Goal: Information Seeking & Learning: Understand process/instructions

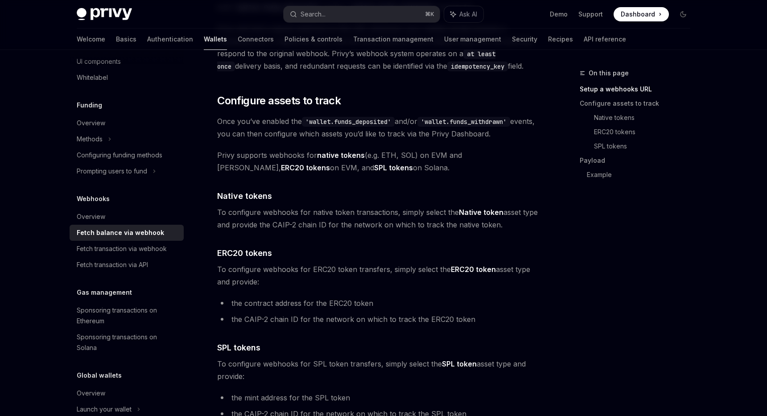
scroll to position [380, 0]
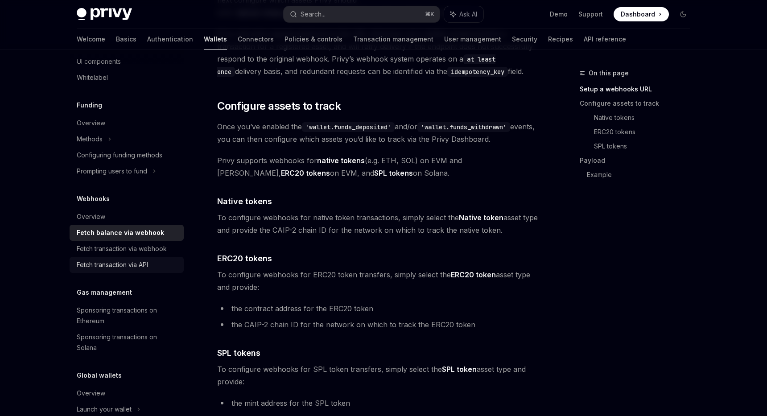
click at [139, 268] on div "Fetch transaction via API" at bounding box center [112, 264] width 71 height 11
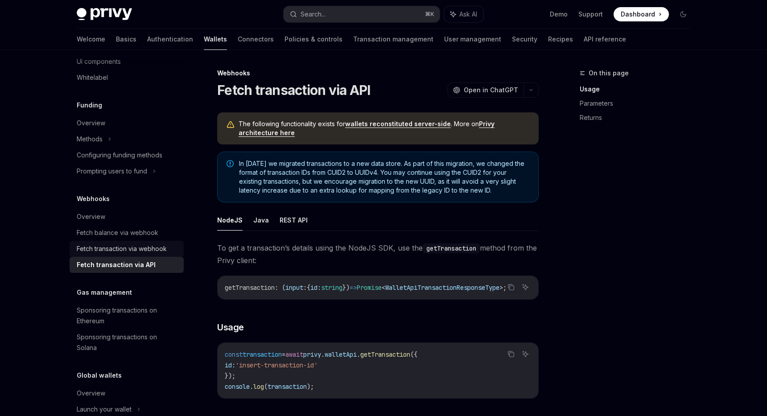
click at [141, 250] on div "Fetch transaction via webhook" at bounding box center [122, 248] width 90 height 11
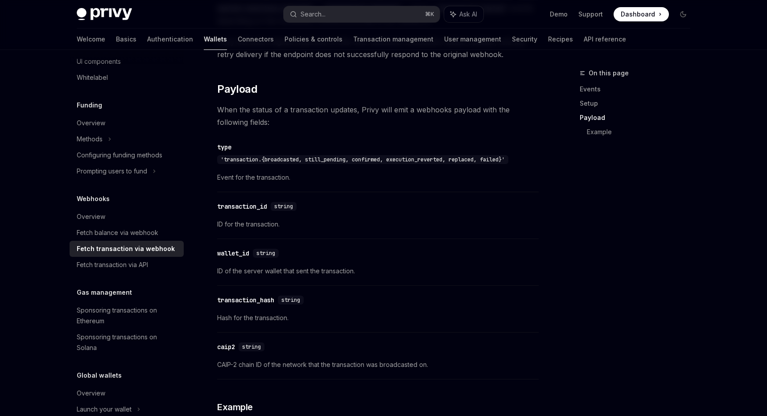
scroll to position [848, 0]
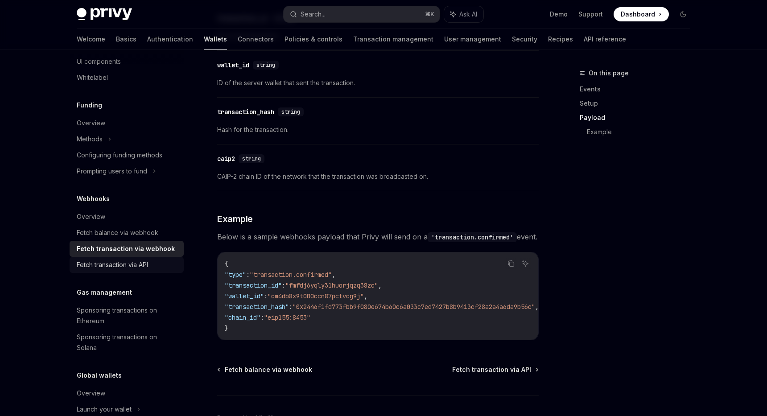
click at [144, 265] on div "Fetch transaction via API" at bounding box center [112, 264] width 71 height 11
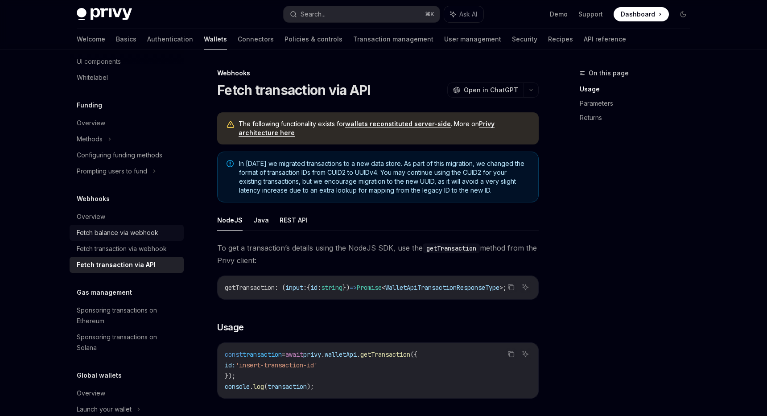
click at [143, 235] on div "Fetch balance via webhook" at bounding box center [118, 232] width 82 height 11
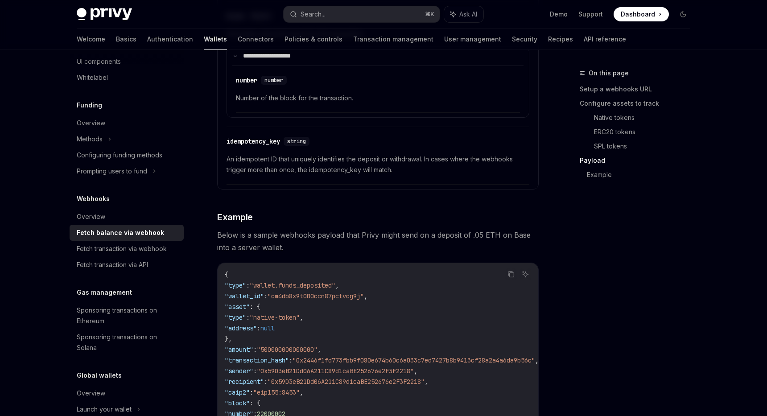
scroll to position [1415, 0]
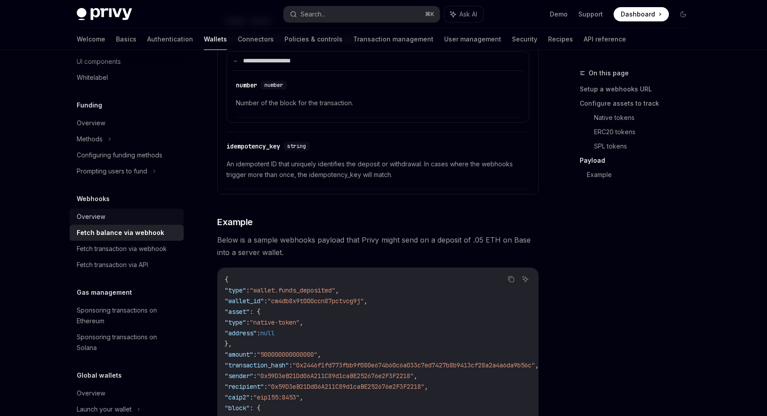
click at [86, 220] on div "Overview" at bounding box center [91, 216] width 29 height 11
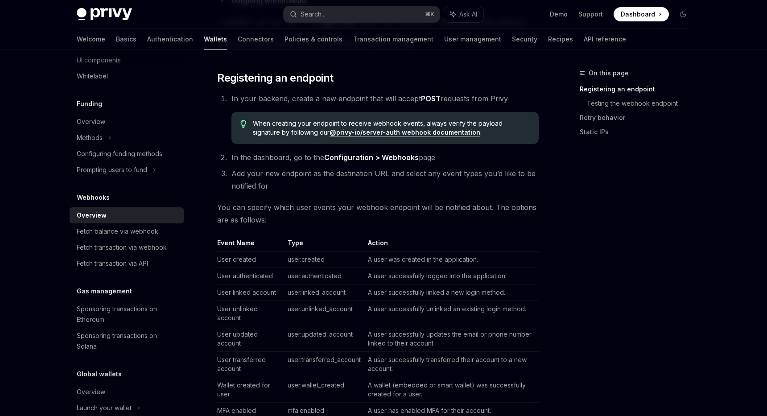
scroll to position [322, 0]
click at [135, 235] on div "Fetch balance via webhook" at bounding box center [118, 231] width 82 height 11
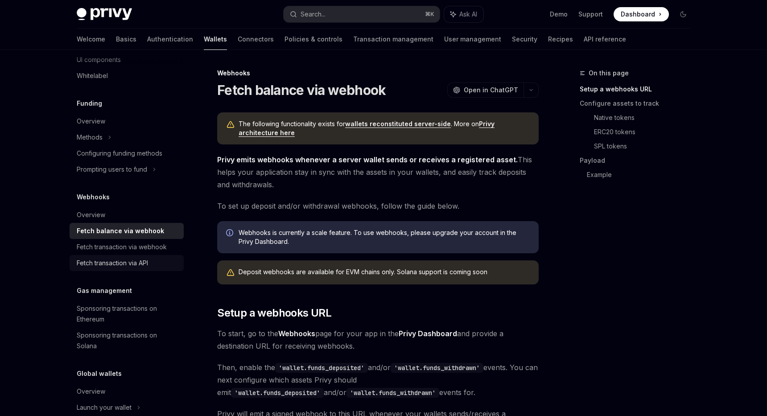
click at [134, 263] on div "Fetch transaction via API" at bounding box center [112, 263] width 71 height 11
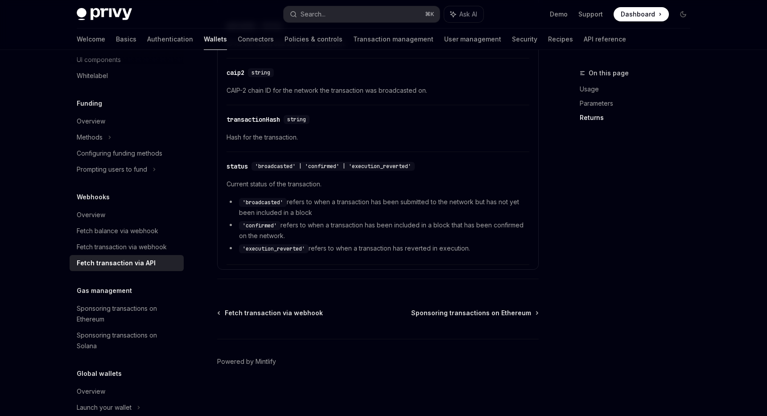
scroll to position [412, 0]
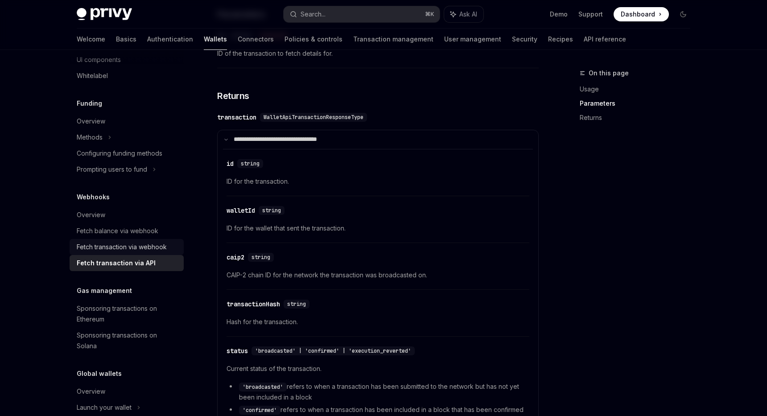
click at [144, 248] on div "Fetch transaction via webhook" at bounding box center [122, 247] width 90 height 11
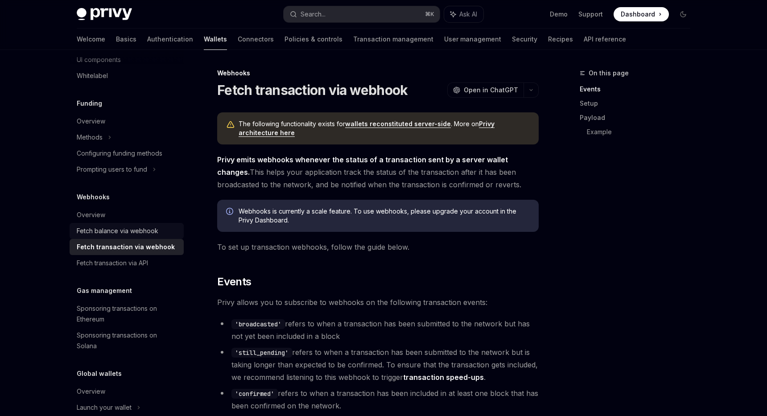
click at [131, 229] on div "Fetch balance via webhook" at bounding box center [118, 231] width 82 height 11
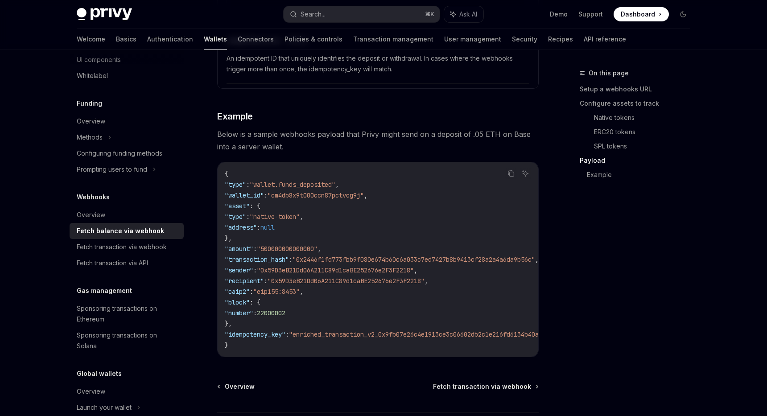
scroll to position [1549, 0]
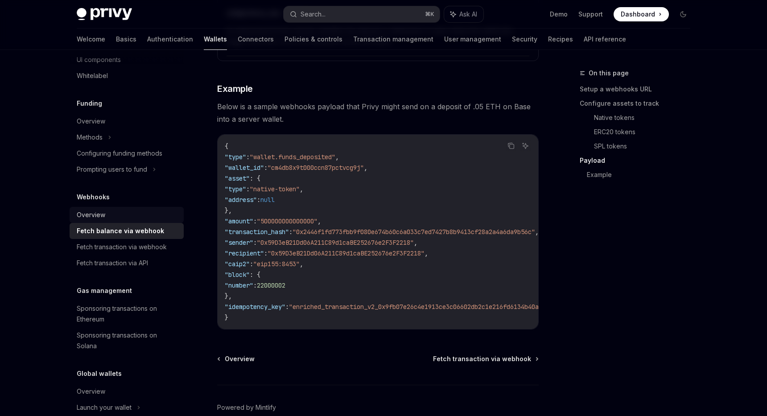
click at [130, 213] on div "Overview" at bounding box center [128, 215] width 102 height 11
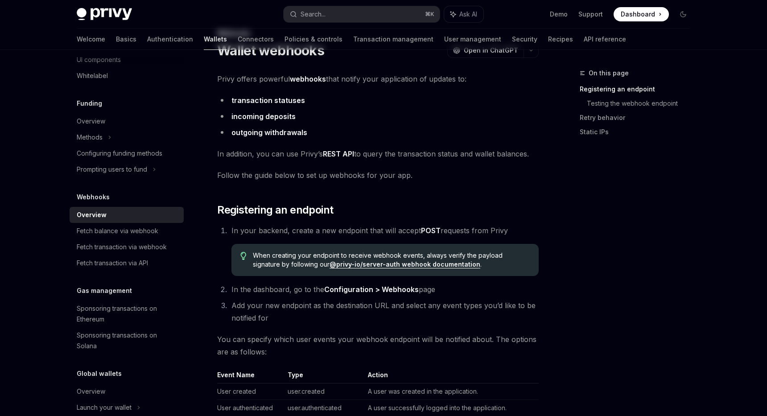
scroll to position [172, 0]
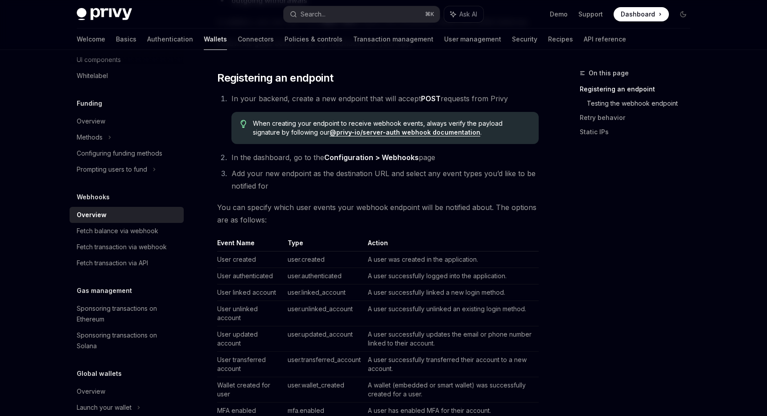
click at [635, 107] on link "Testing the webhook endpoint" at bounding box center [642, 103] width 111 height 14
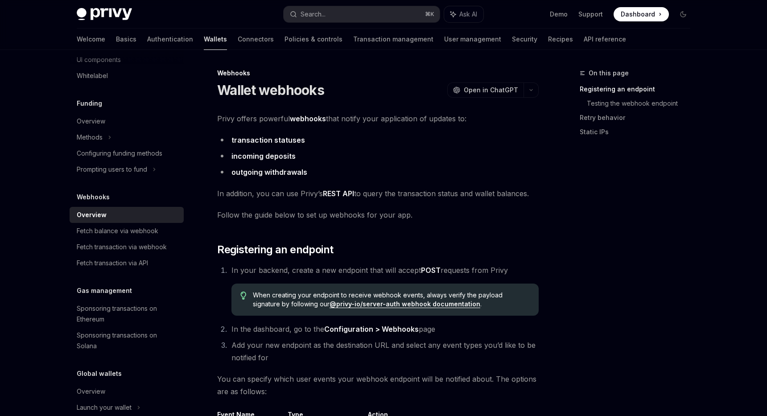
click at [150, 215] on div "Overview" at bounding box center [128, 215] width 102 height 11
type textarea "*"
click at [529, 83] on button "button" at bounding box center [530, 89] width 15 height 15
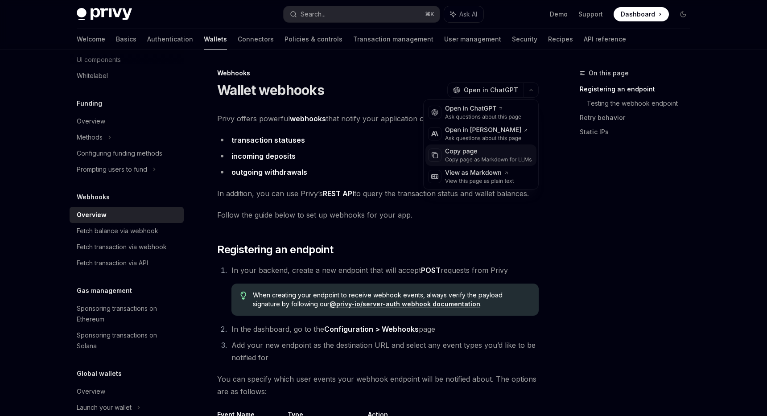
click at [482, 160] on div "Copy page as Markdown for LLMs" at bounding box center [488, 159] width 87 height 7
click at [533, 87] on button "button" at bounding box center [530, 89] width 15 height 15
click at [474, 158] on div "Copy page as Markdown for LLMs" at bounding box center [488, 159] width 87 height 7
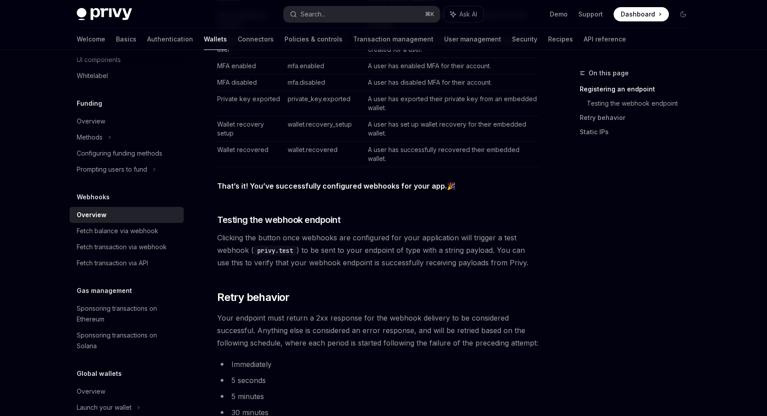
scroll to position [517, 0]
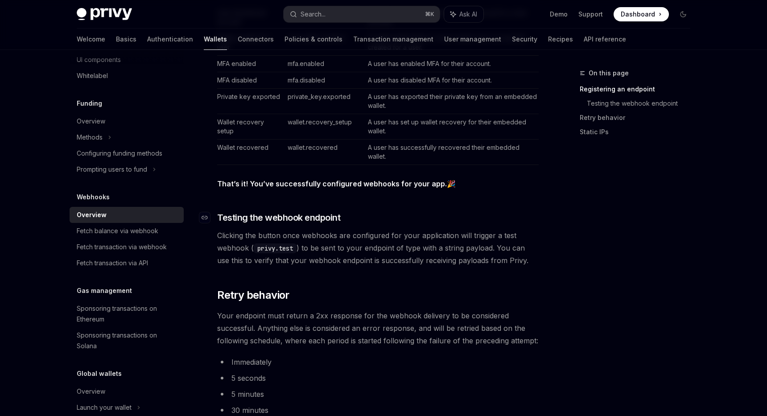
click at [312, 221] on span "Testing the webhook endpoint" at bounding box center [278, 217] width 123 height 12
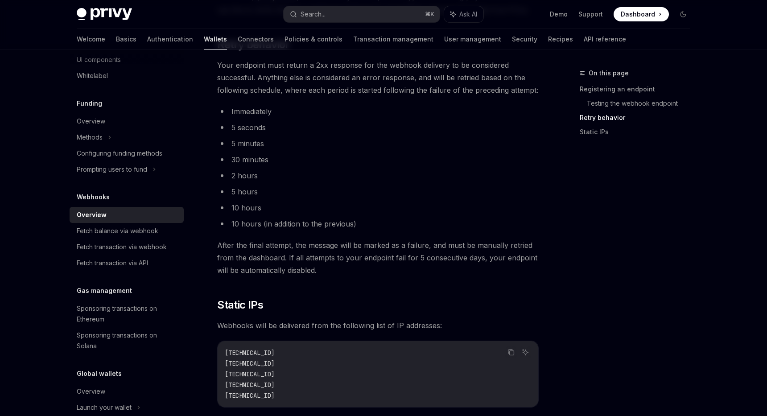
scroll to position [788, 0]
